Goal: Information Seeking & Learning: Learn about a topic

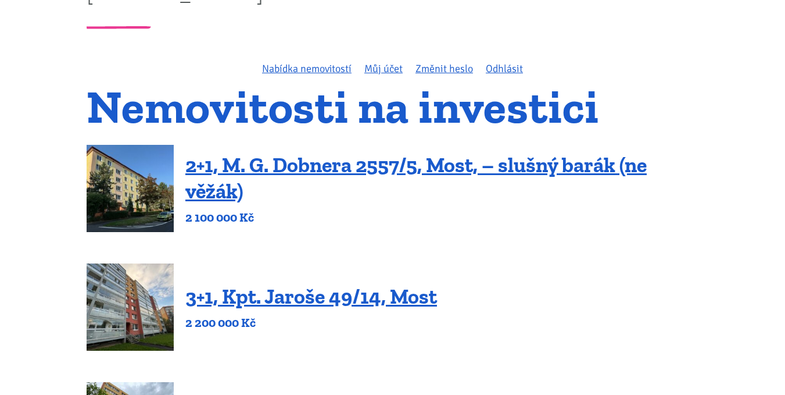
scroll to position [232, 0]
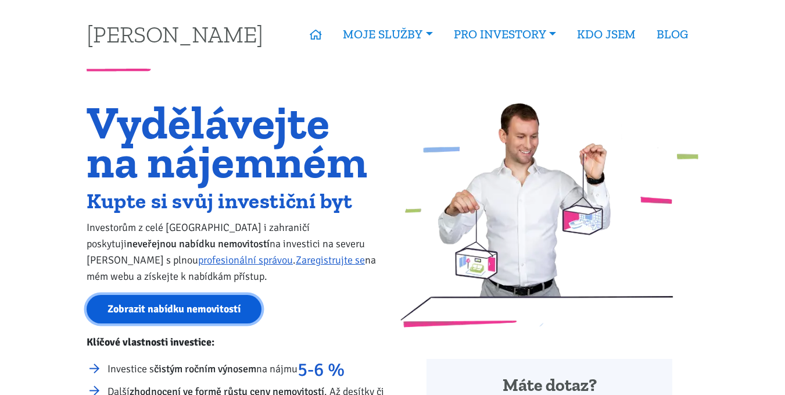
click at [164, 304] on link "Zobrazit nabídku nemovitostí" at bounding box center [174, 309] width 175 height 28
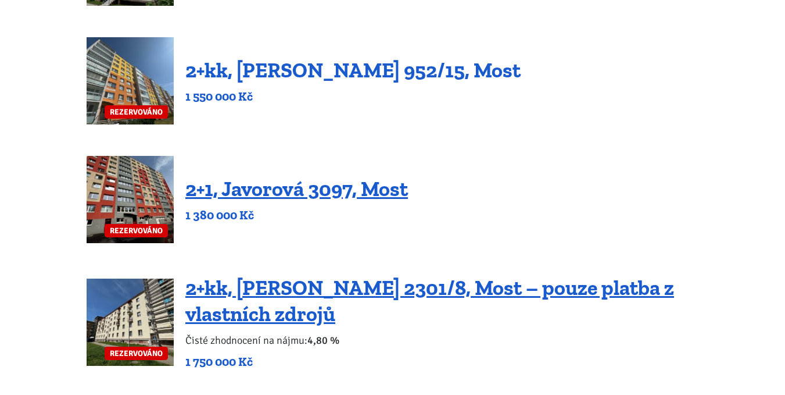
scroll to position [697, 0]
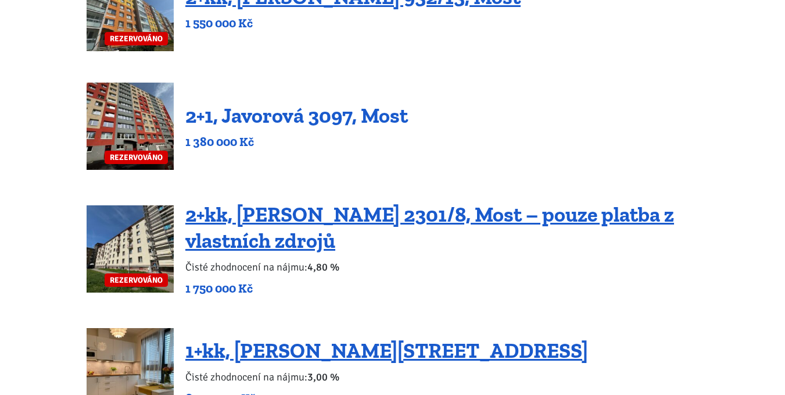
click at [249, 111] on link "2+1, Javorová 3097, Most" at bounding box center [296, 115] width 223 height 25
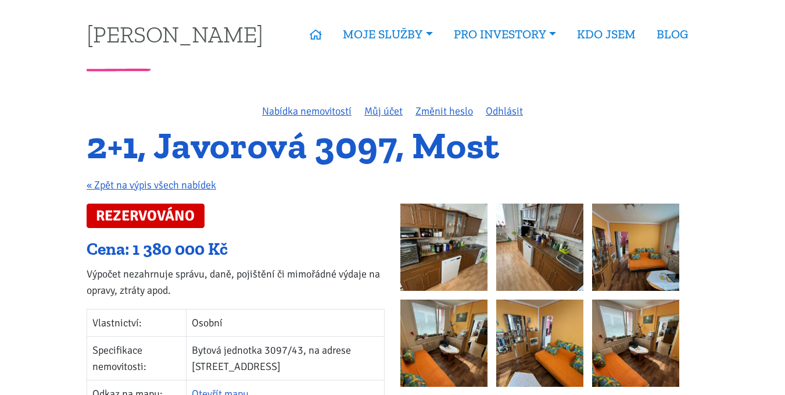
click at [422, 248] on img at bounding box center [443, 246] width 87 height 87
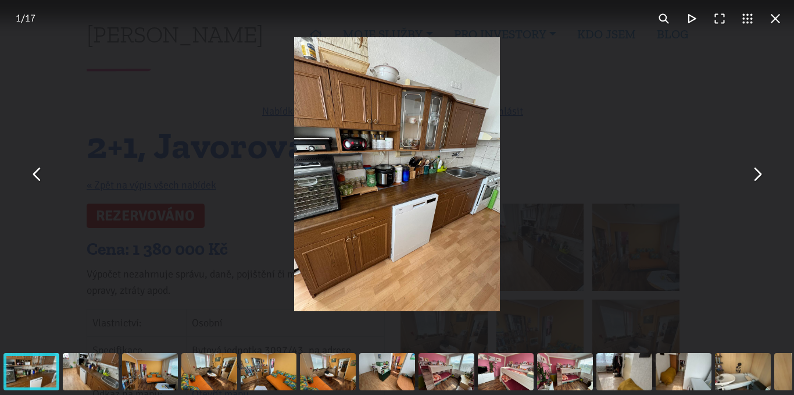
click at [759, 177] on button "You can close this modal content with the ESC key" at bounding box center [757, 174] width 28 height 28
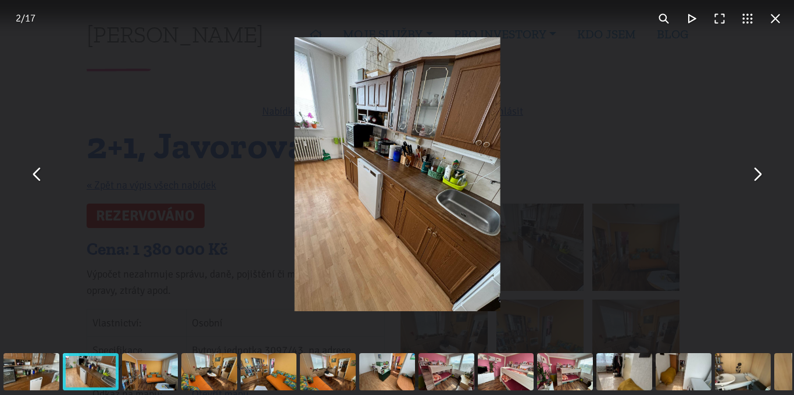
click at [759, 177] on button "You can close this modal content with the ESC key" at bounding box center [757, 174] width 28 height 28
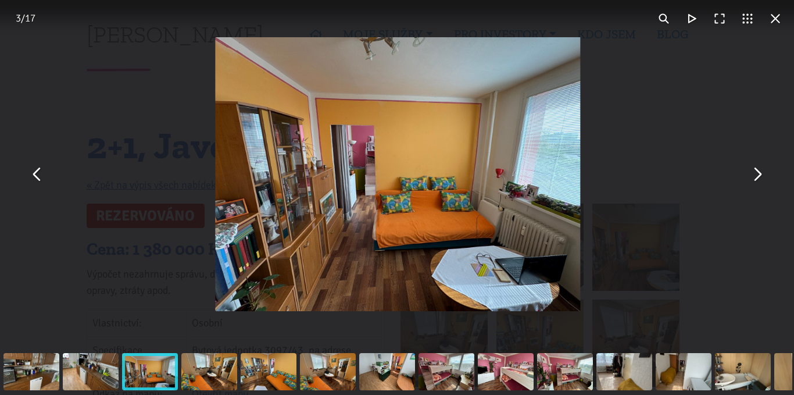
click at [759, 177] on button "You can close this modal content with the ESC key" at bounding box center [757, 174] width 28 height 28
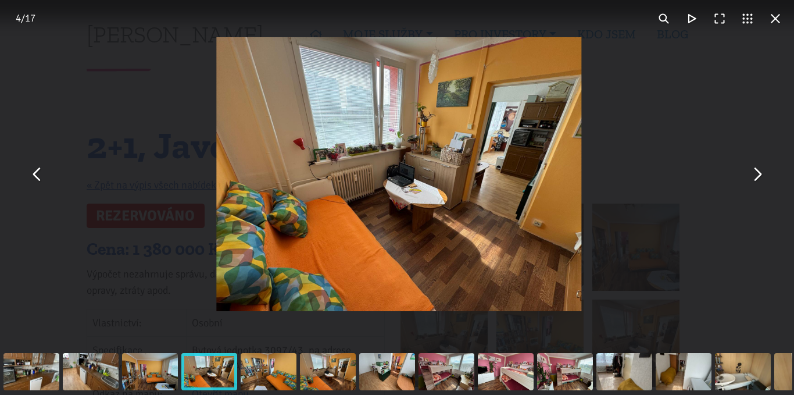
click at [759, 177] on button "You can close this modal content with the ESC key" at bounding box center [757, 174] width 28 height 28
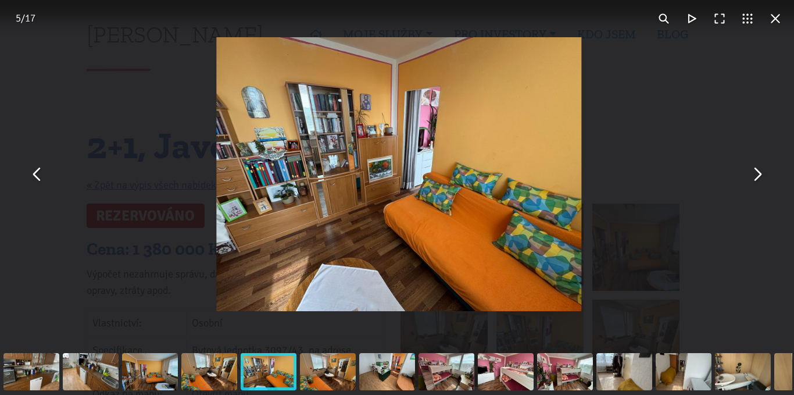
click at [759, 177] on button "You can close this modal content with the ESC key" at bounding box center [757, 174] width 28 height 28
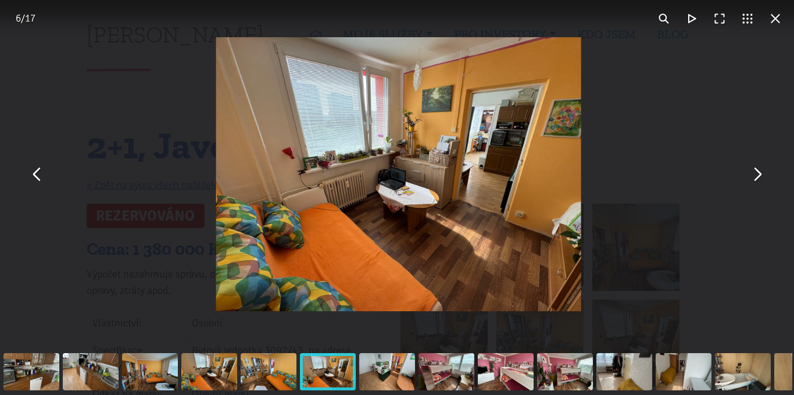
click at [759, 177] on button "You can close this modal content with the ESC key" at bounding box center [757, 174] width 28 height 28
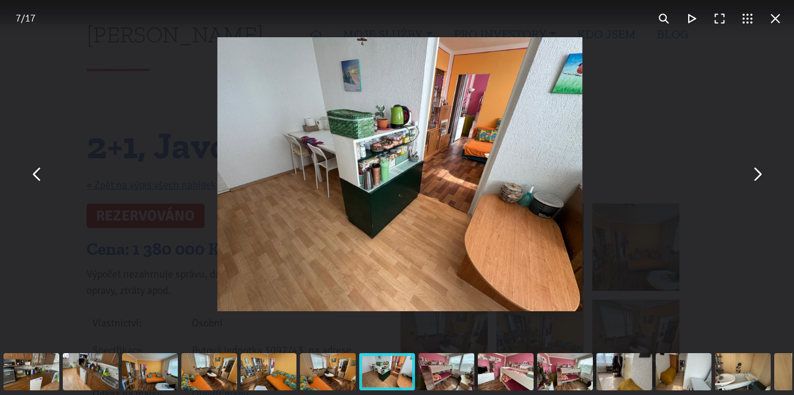
click at [759, 177] on button "You can close this modal content with the ESC key" at bounding box center [757, 174] width 28 height 28
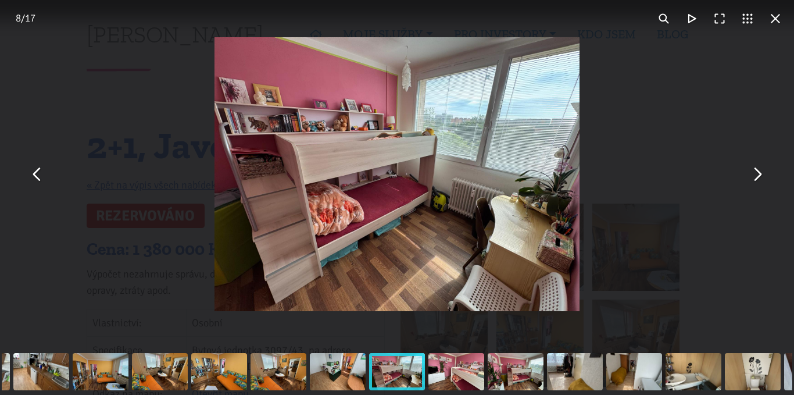
click at [759, 177] on button "You can close this modal content with the ESC key" at bounding box center [757, 174] width 28 height 28
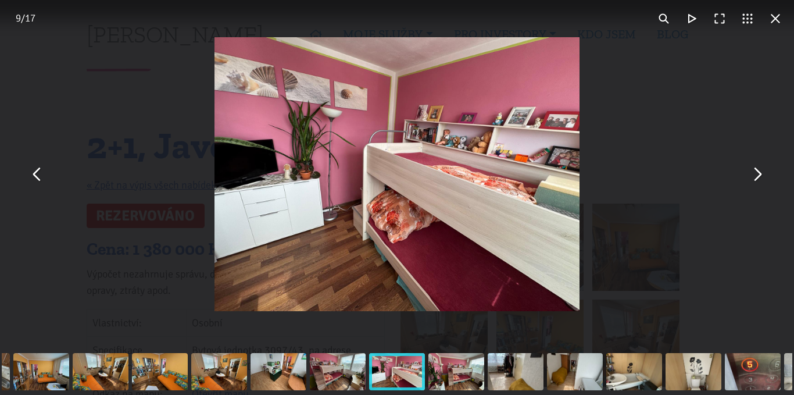
click at [759, 177] on button "You can close this modal content with the ESC key" at bounding box center [757, 174] width 28 height 28
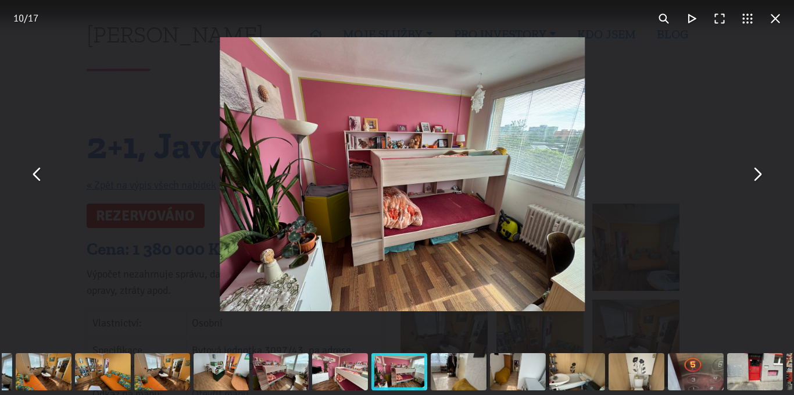
click at [759, 177] on button "You can close this modal content with the ESC key" at bounding box center [757, 174] width 28 height 28
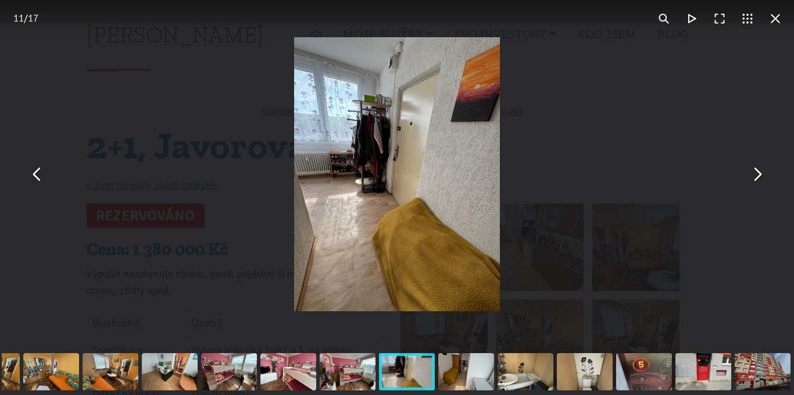
click at [759, 177] on button "You can close this modal content with the ESC key" at bounding box center [757, 174] width 28 height 28
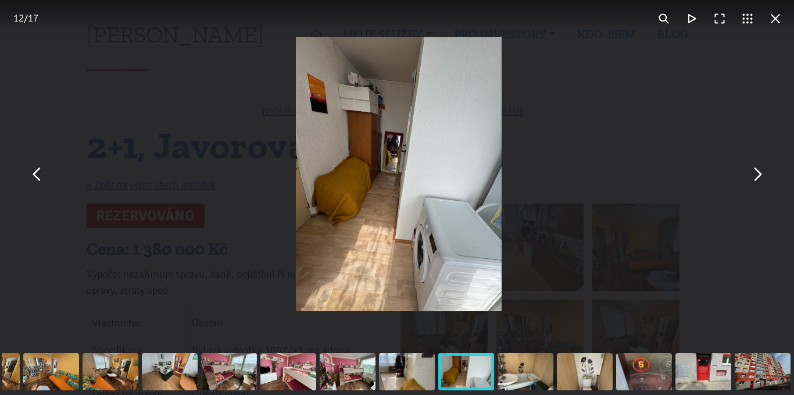
click at [759, 177] on button "You can close this modal content with the ESC key" at bounding box center [757, 174] width 28 height 28
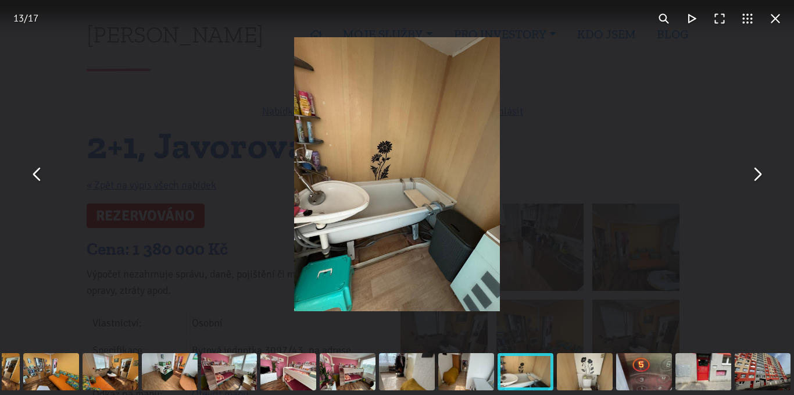
click at [759, 177] on button "You can close this modal content with the ESC key" at bounding box center [757, 174] width 28 height 28
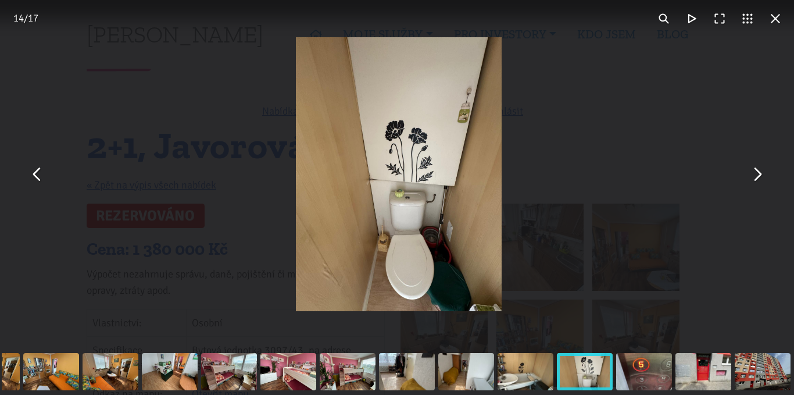
click at [759, 177] on button "You can close this modal content with the ESC key" at bounding box center [757, 174] width 28 height 28
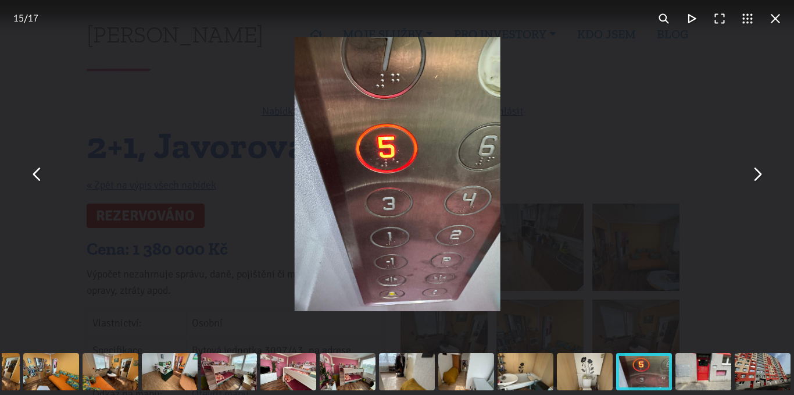
click at [759, 177] on button "You can close this modal content with the ESC key" at bounding box center [757, 174] width 28 height 28
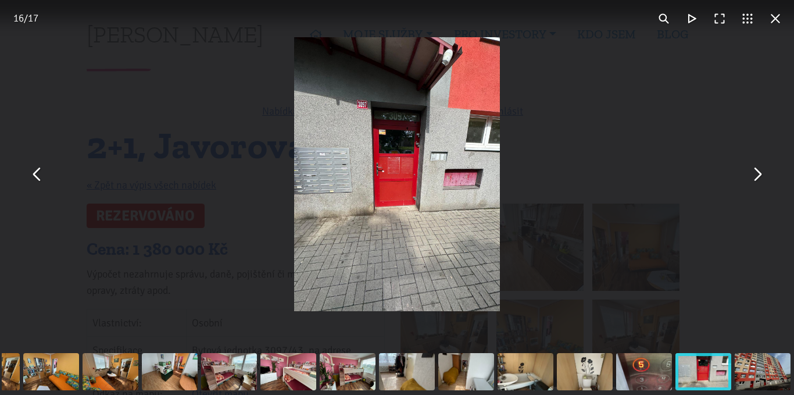
click at [778, 23] on button "You can close this modal content with the ESC key" at bounding box center [775, 19] width 28 height 28
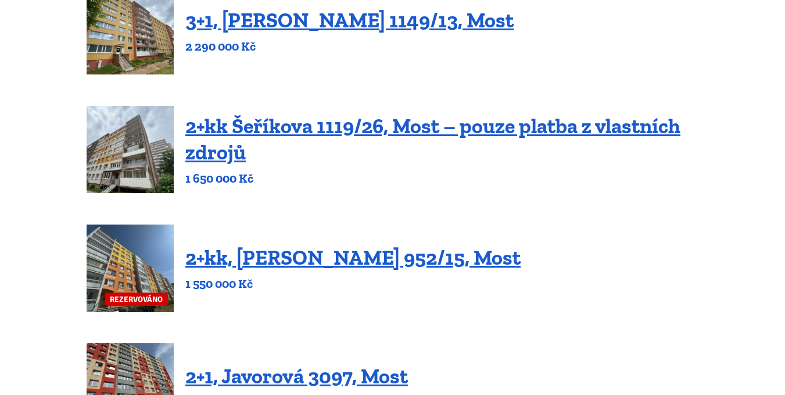
scroll to position [407, 0]
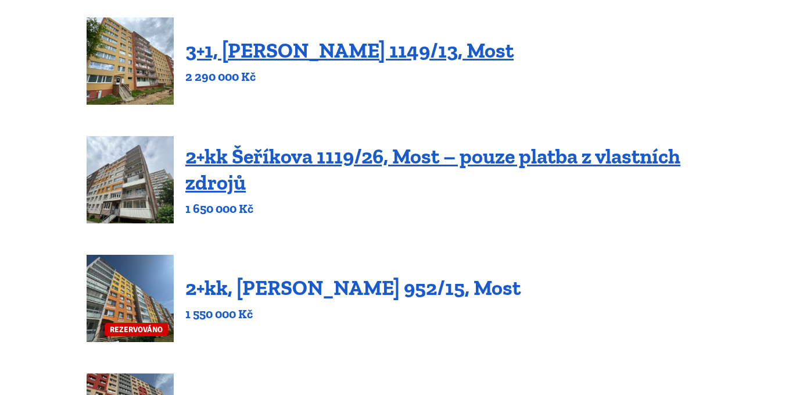
click at [246, 295] on link "2+kk, Josefa Ševčíka 952/15, Most" at bounding box center [352, 287] width 335 height 25
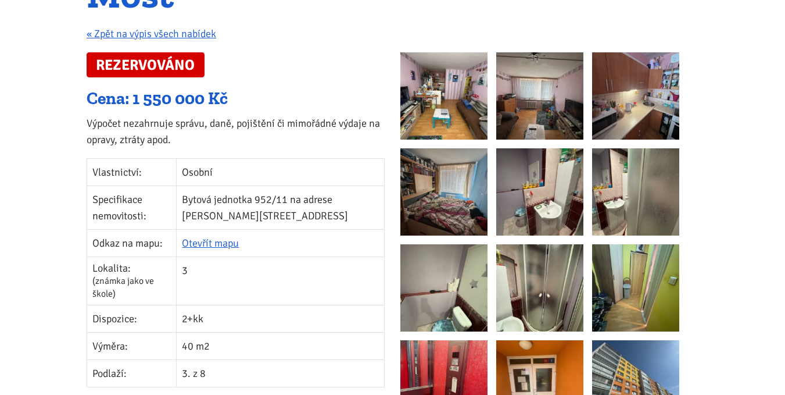
scroll to position [116, 0]
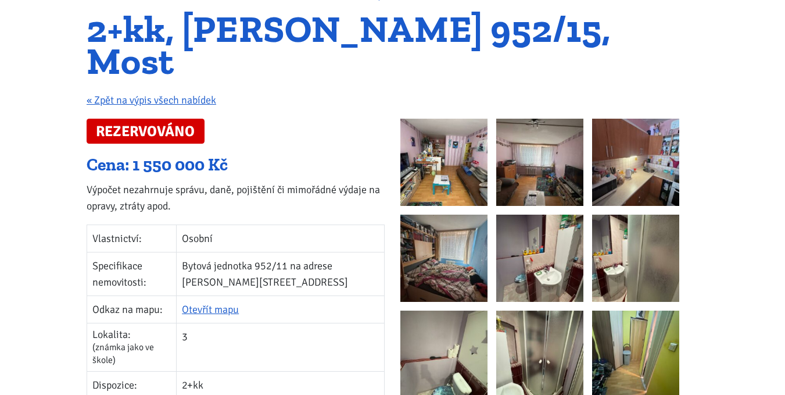
click at [422, 145] on img at bounding box center [443, 162] width 87 height 87
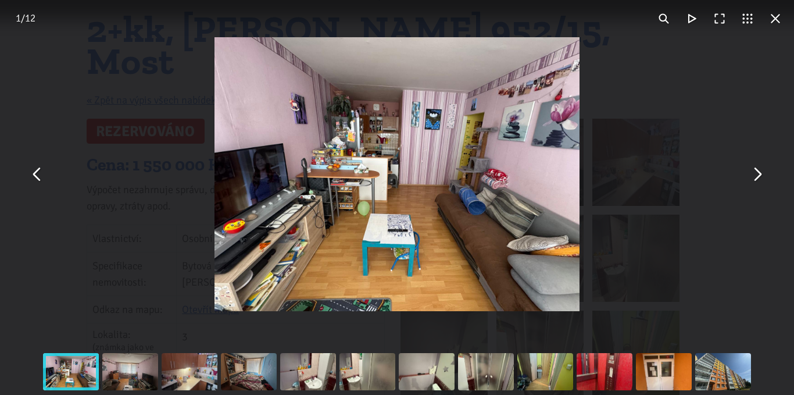
click at [758, 179] on button "You can close this modal content with the ESC key" at bounding box center [757, 174] width 28 height 28
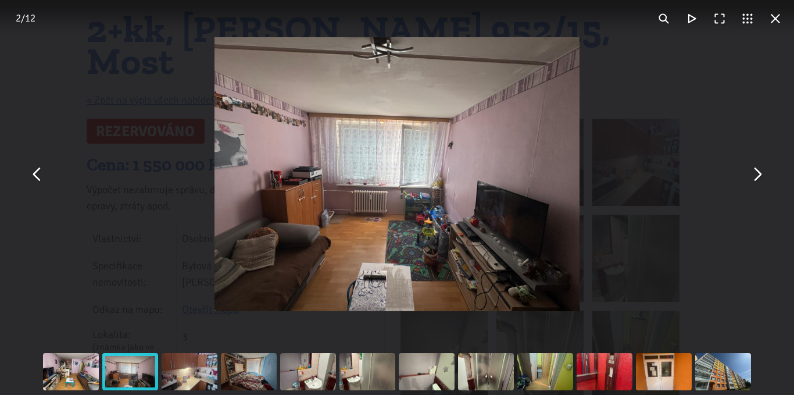
click at [758, 179] on button "You can close this modal content with the ESC key" at bounding box center [757, 174] width 28 height 28
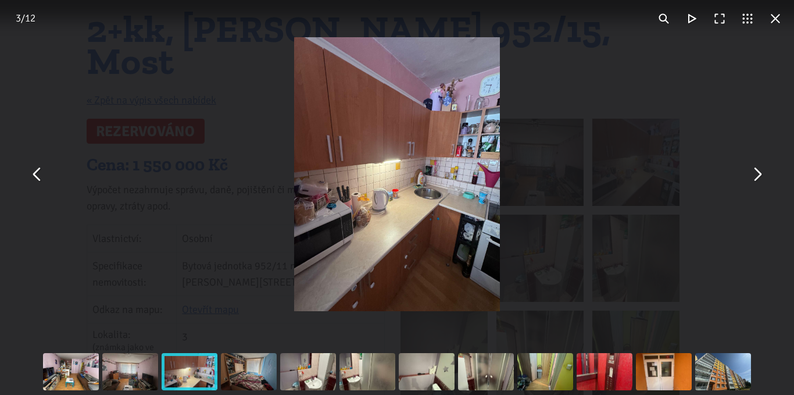
click at [758, 179] on button "You can close this modal content with the ESC key" at bounding box center [757, 174] width 28 height 28
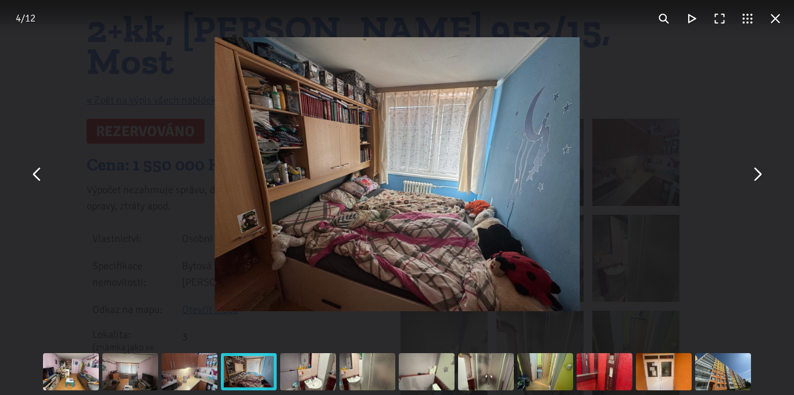
click at [758, 179] on button "You can close this modal content with the ESC key" at bounding box center [757, 174] width 28 height 28
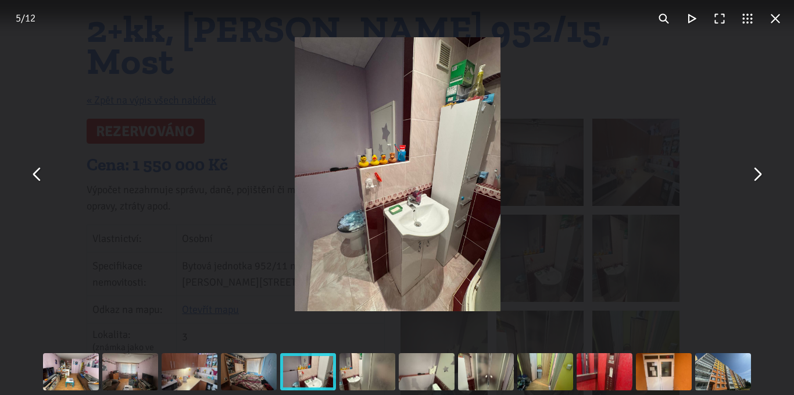
click at [758, 179] on button "You can close this modal content with the ESC key" at bounding box center [757, 174] width 28 height 28
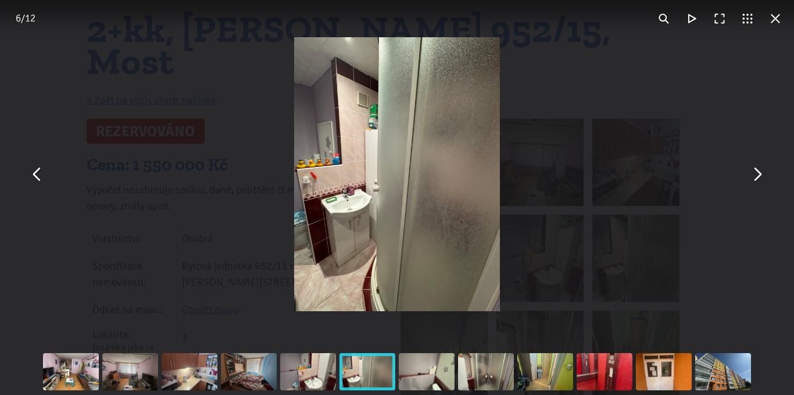
click at [761, 174] on button "You can close this modal content with the ESC key" at bounding box center [757, 174] width 28 height 28
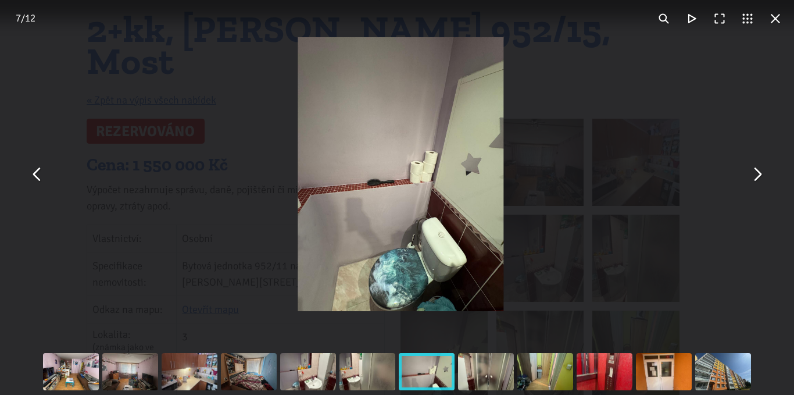
click at [761, 174] on button "You can close this modal content with the ESC key" at bounding box center [757, 174] width 28 height 28
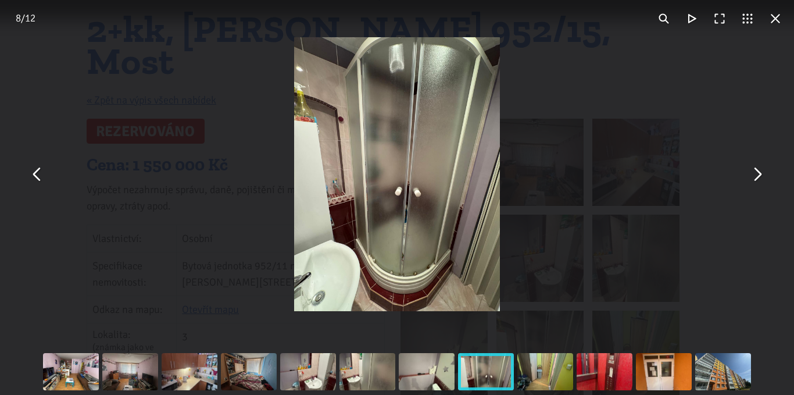
click at [769, 15] on button "You can close this modal content with the ESC key" at bounding box center [775, 19] width 28 height 28
